Goal: Transaction & Acquisition: Purchase product/service

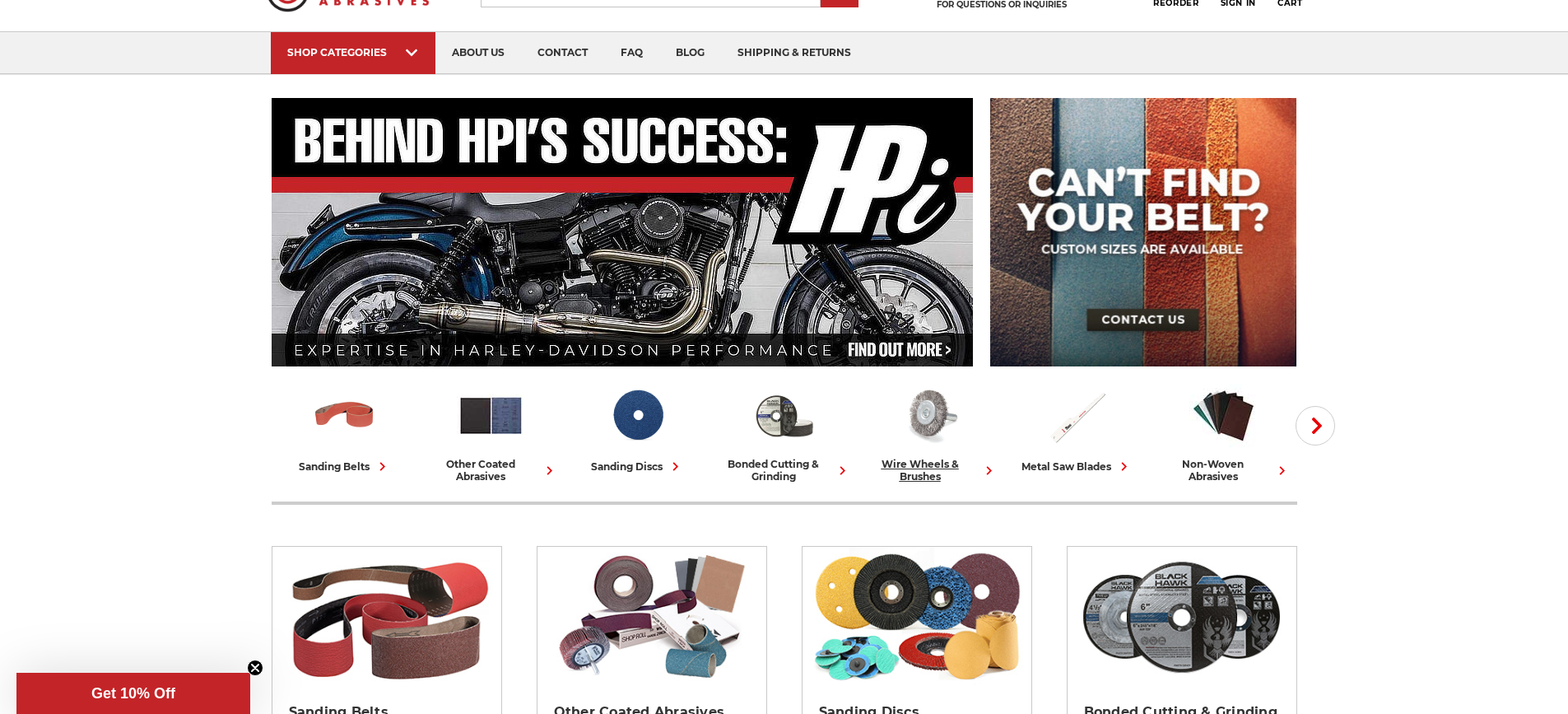
scroll to position [165, 0]
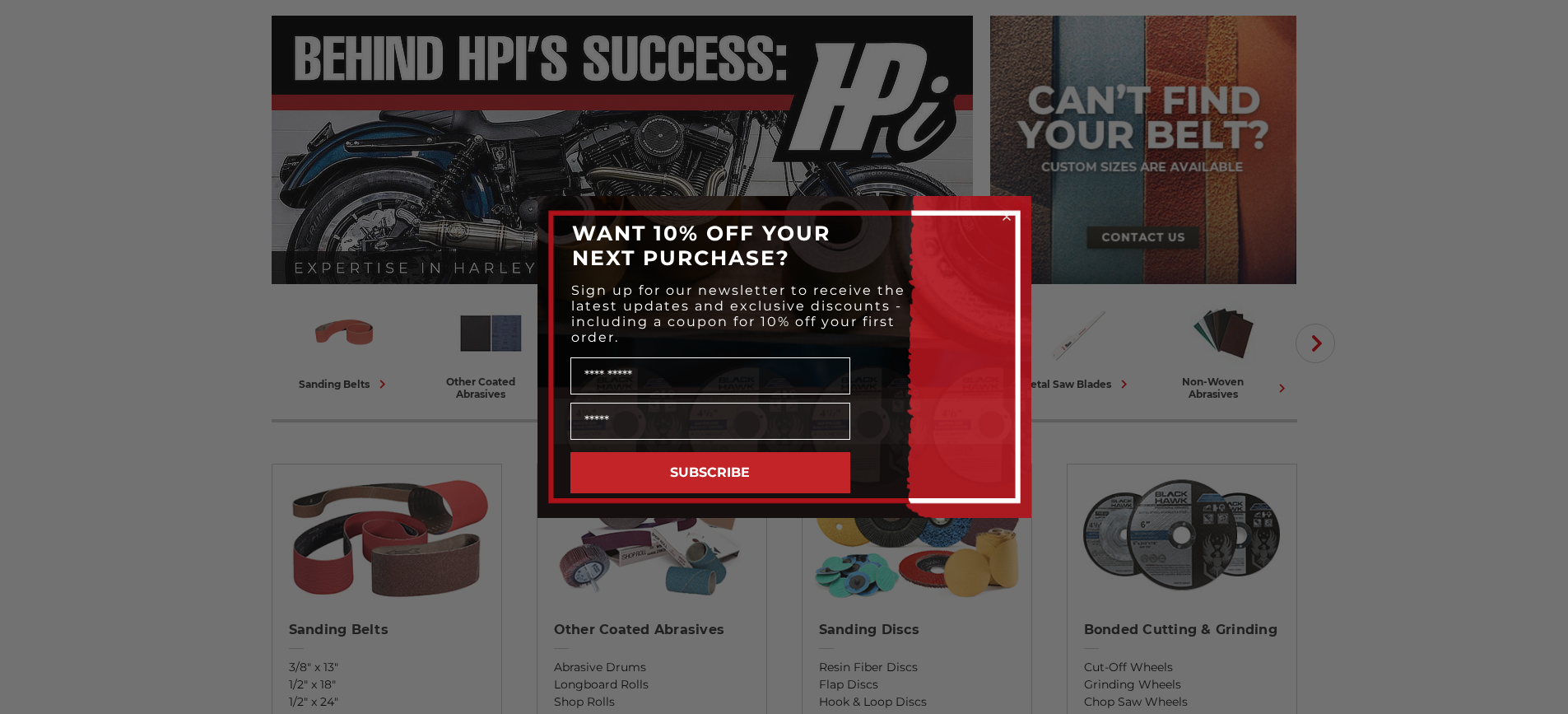
click at [1004, 215] on icon "Close dialog" at bounding box center [1006, 216] width 7 height 7
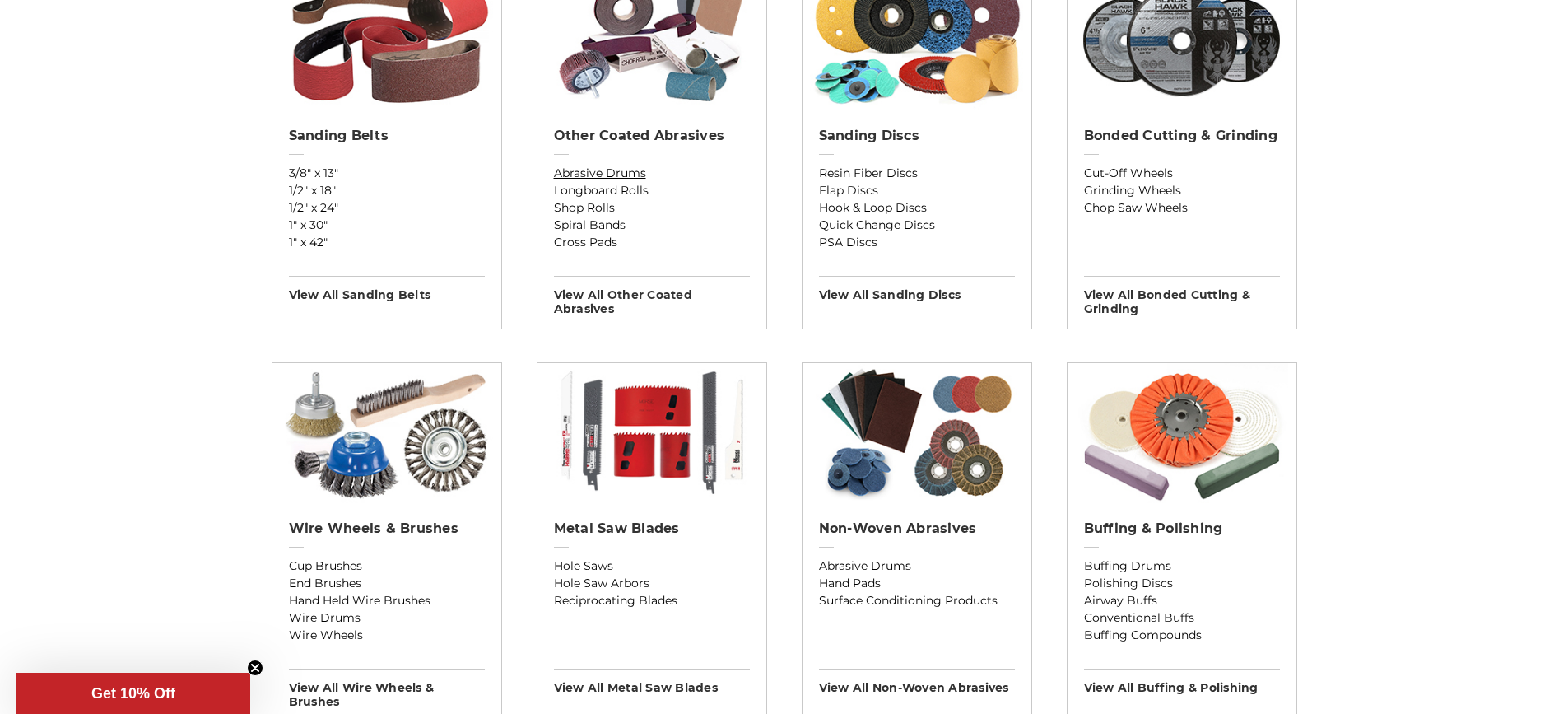
scroll to position [741, 0]
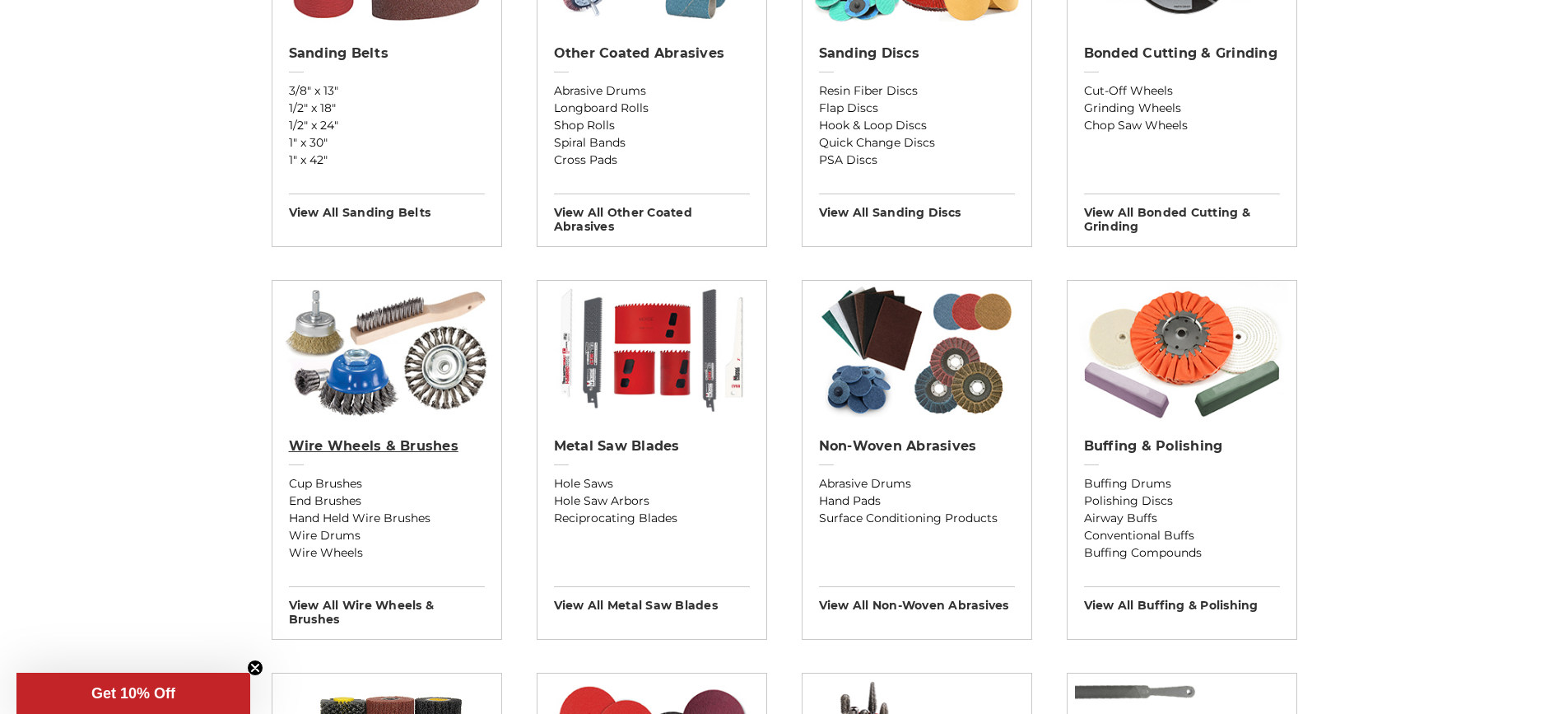
click at [419, 443] on h2 "Wire Wheels & Brushes" at bounding box center [387, 445] width 196 height 16
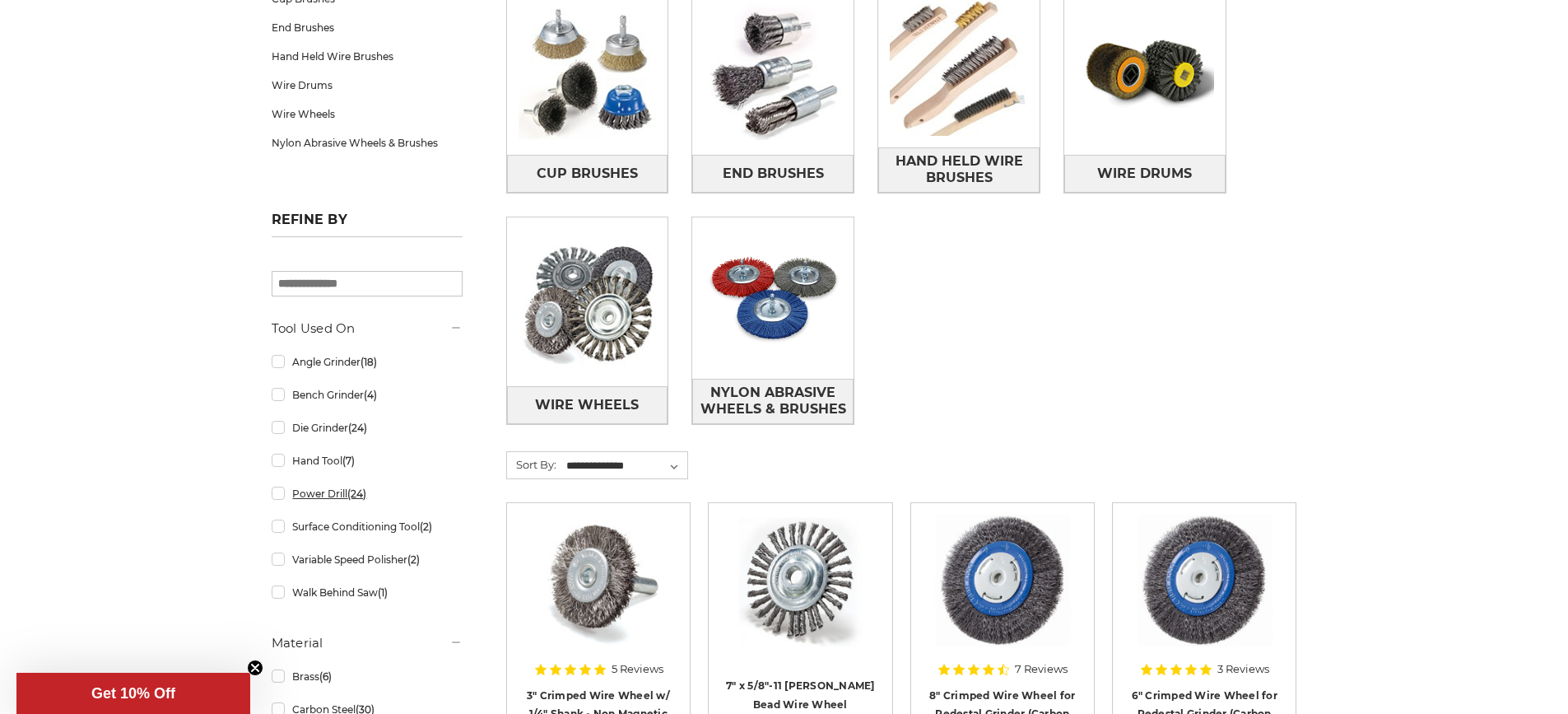
scroll to position [412, 0]
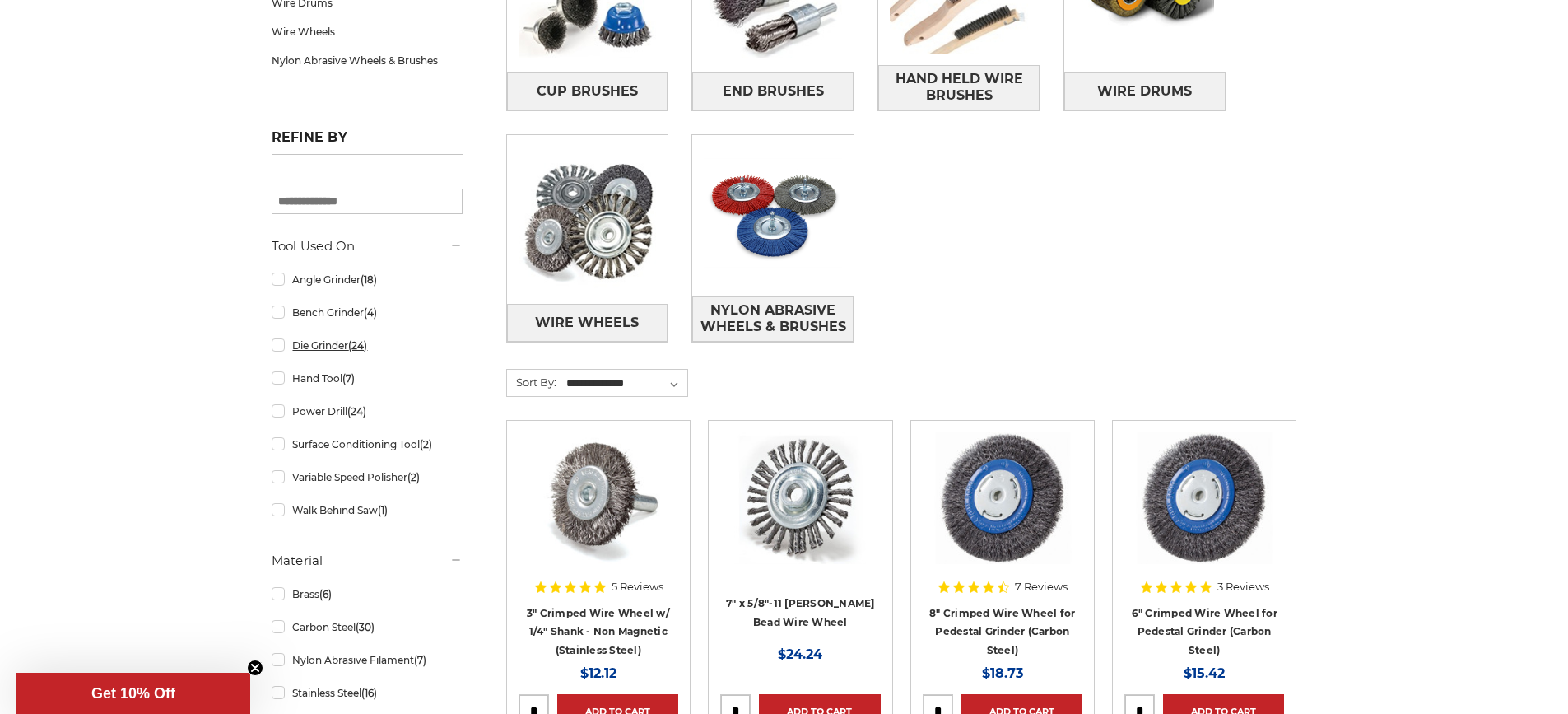
click at [358, 350] on span "(24)" at bounding box center [357, 345] width 19 height 12
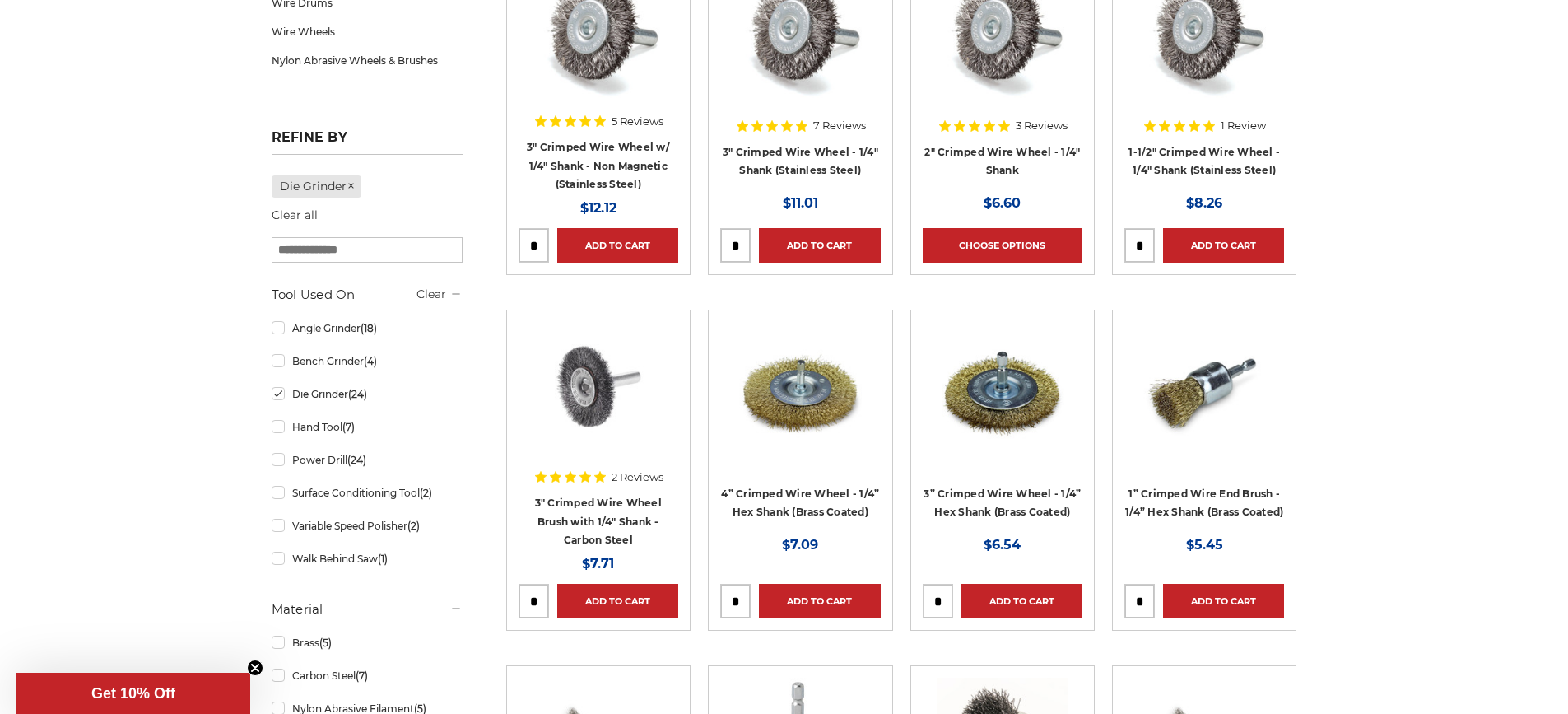
scroll to position [576, 0]
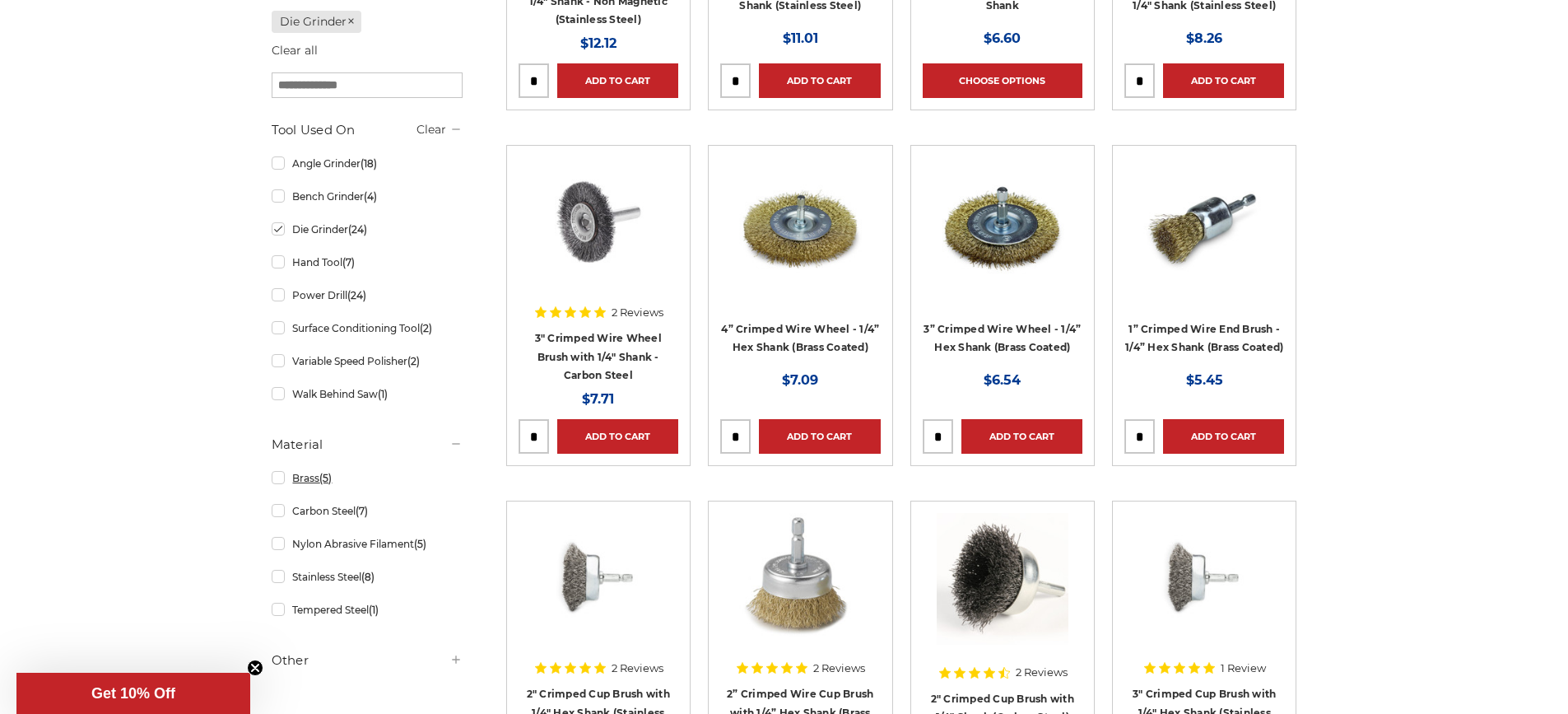
click at [322, 482] on span "(5)" at bounding box center [325, 477] width 12 height 12
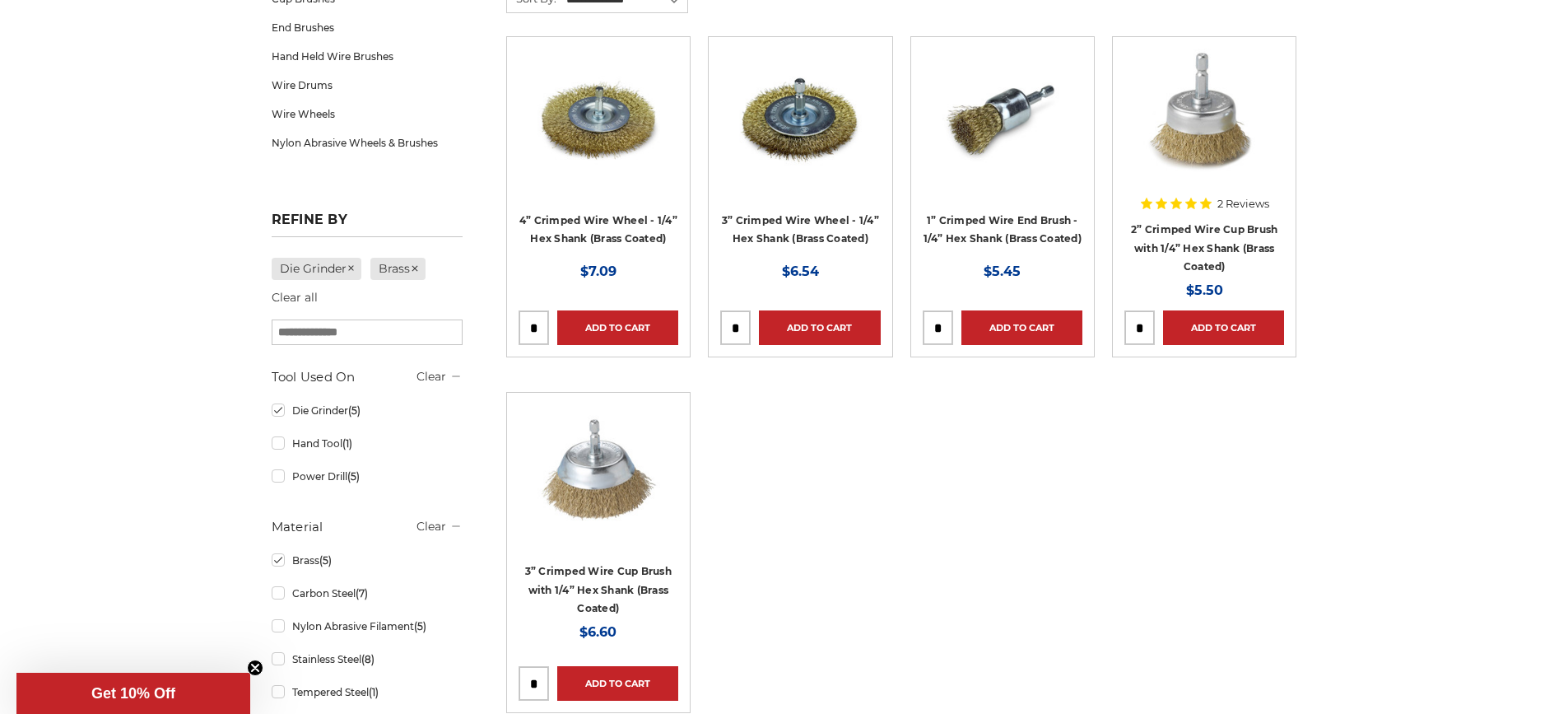
scroll to position [412, 0]
